Goal: Task Accomplishment & Management: Use online tool/utility

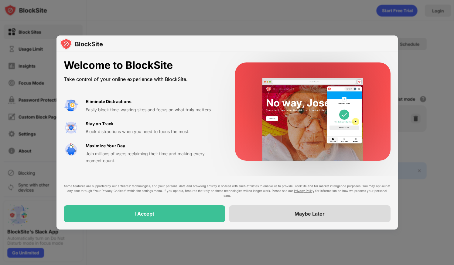
click at [199, 218] on div "I Accept" at bounding box center [144, 213] width 161 height 17
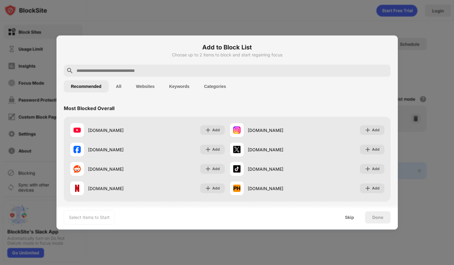
click at [149, 71] on input "text" at bounding box center [232, 70] width 312 height 7
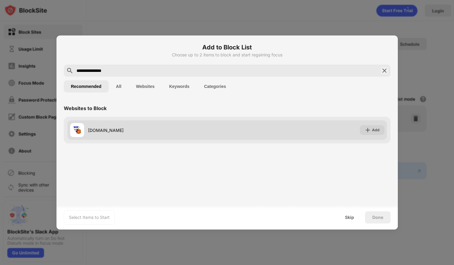
type input "**********"
click at [114, 129] on div "[DOMAIN_NAME]" at bounding box center [157, 130] width 139 height 6
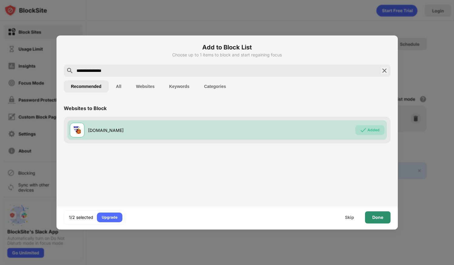
click at [381, 219] on div "Done" at bounding box center [377, 217] width 11 height 5
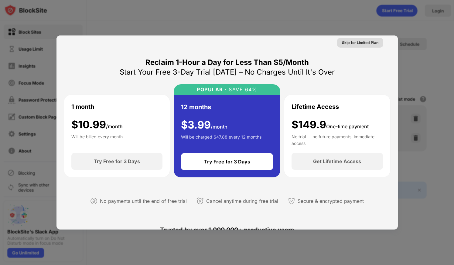
click at [358, 45] on div "Skip for Limited Plan" at bounding box center [360, 43] width 36 height 6
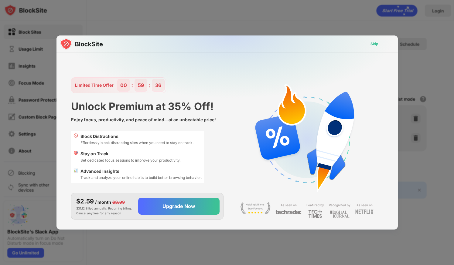
click at [374, 45] on div "Skip" at bounding box center [374, 44] width 8 height 6
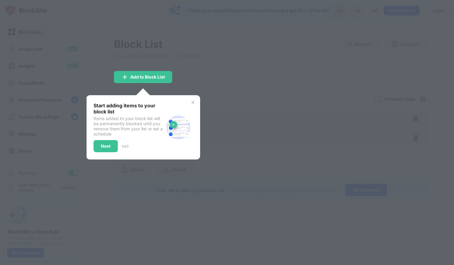
click at [197, 104] on div "Start adding items to your block list Items added to your block list will be pe…" at bounding box center [143, 127] width 114 height 64
click at [193, 102] on img at bounding box center [192, 102] width 5 height 5
